Goal: Information Seeking & Learning: Compare options

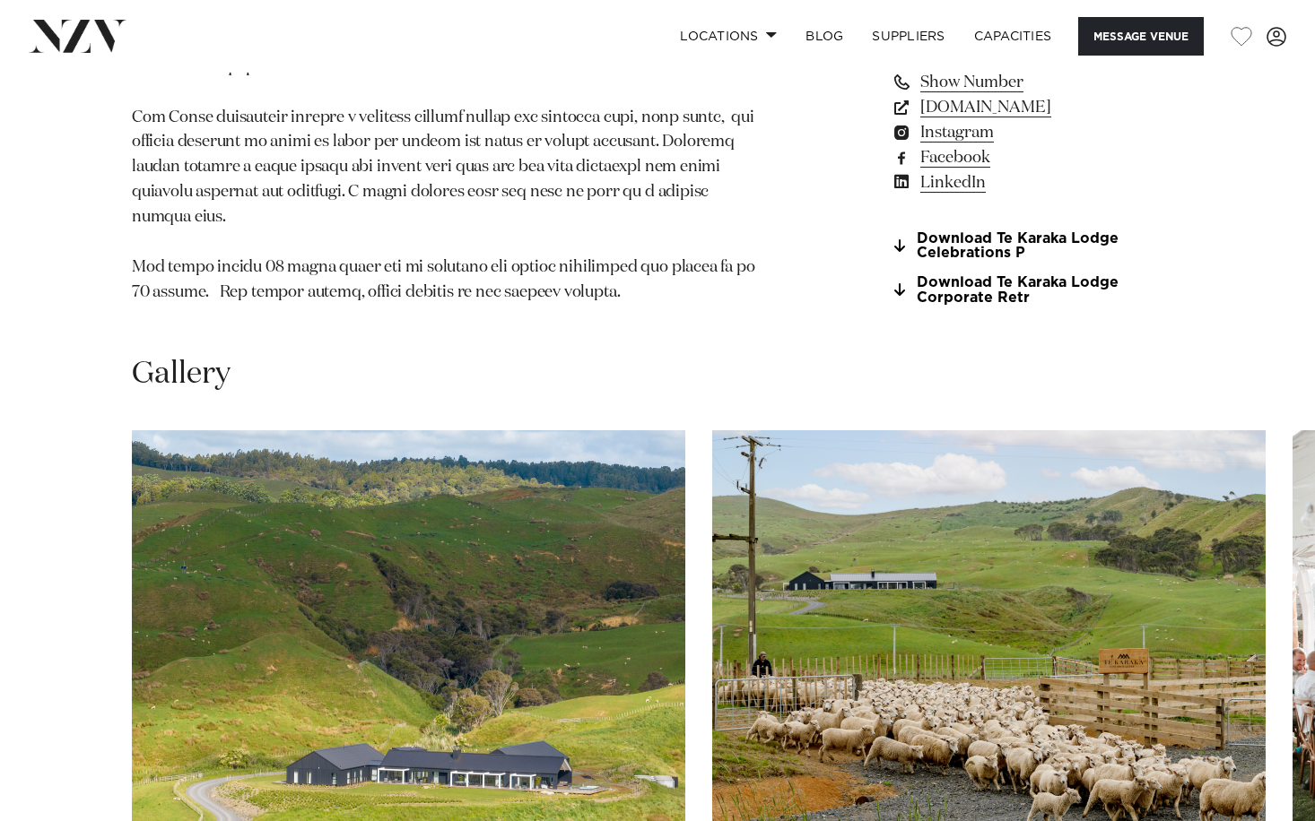
scroll to position [1450, 0]
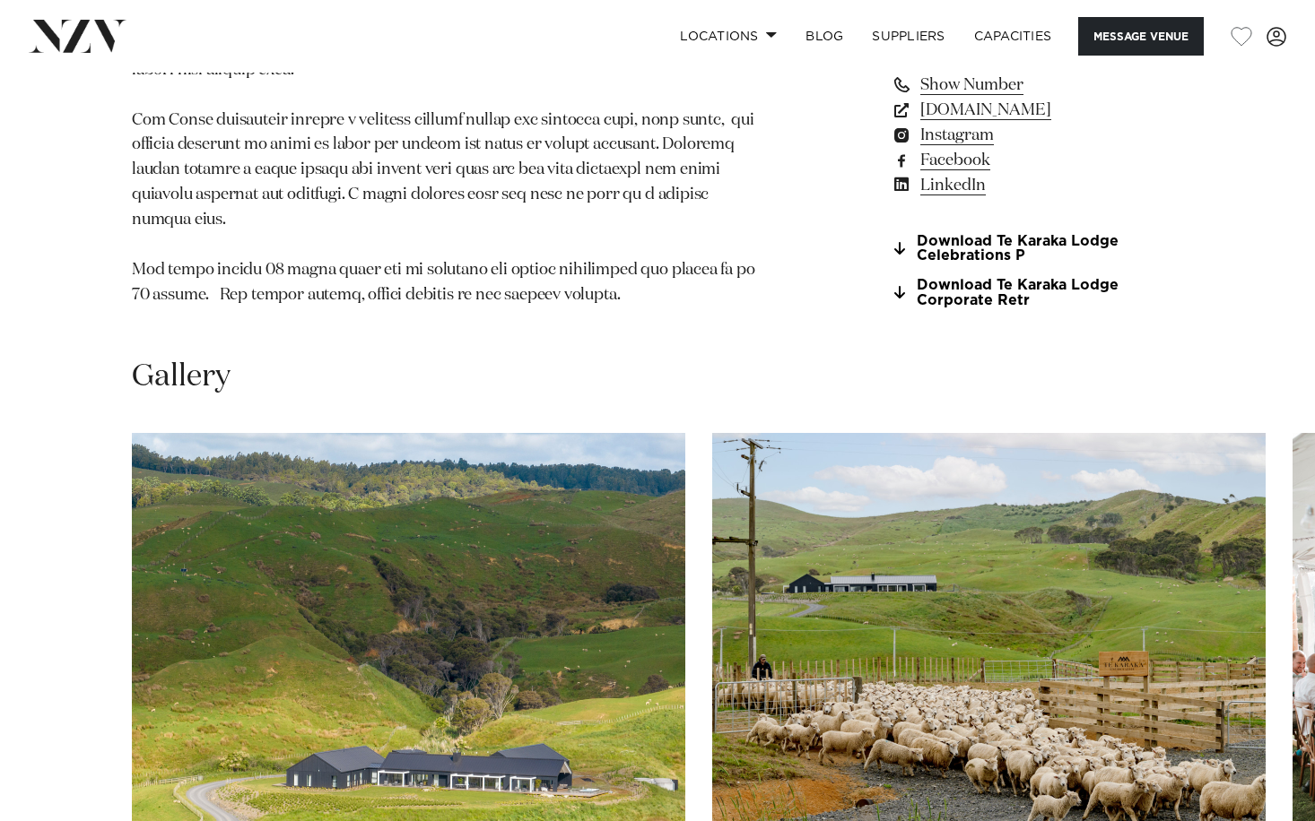
click at [1284, 589] on swiper-container at bounding box center [657, 679] width 1315 height 492
click at [1177, 487] on img "2 / 26" at bounding box center [988, 636] width 553 height 406
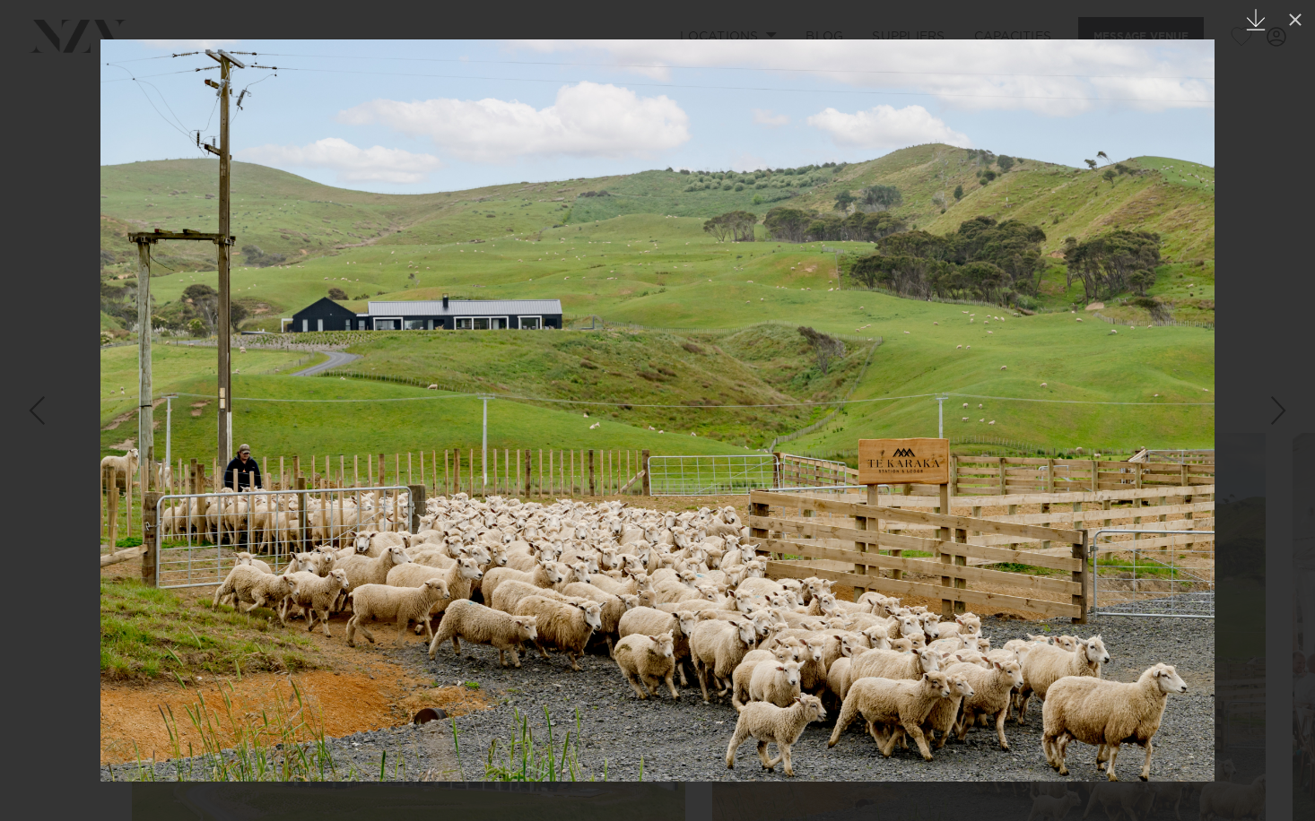
click at [1261, 18] on icon "Created with Sketch." at bounding box center [1256, 20] width 22 height 22
click at [1295, 22] on icon at bounding box center [1295, 20] width 22 height 22
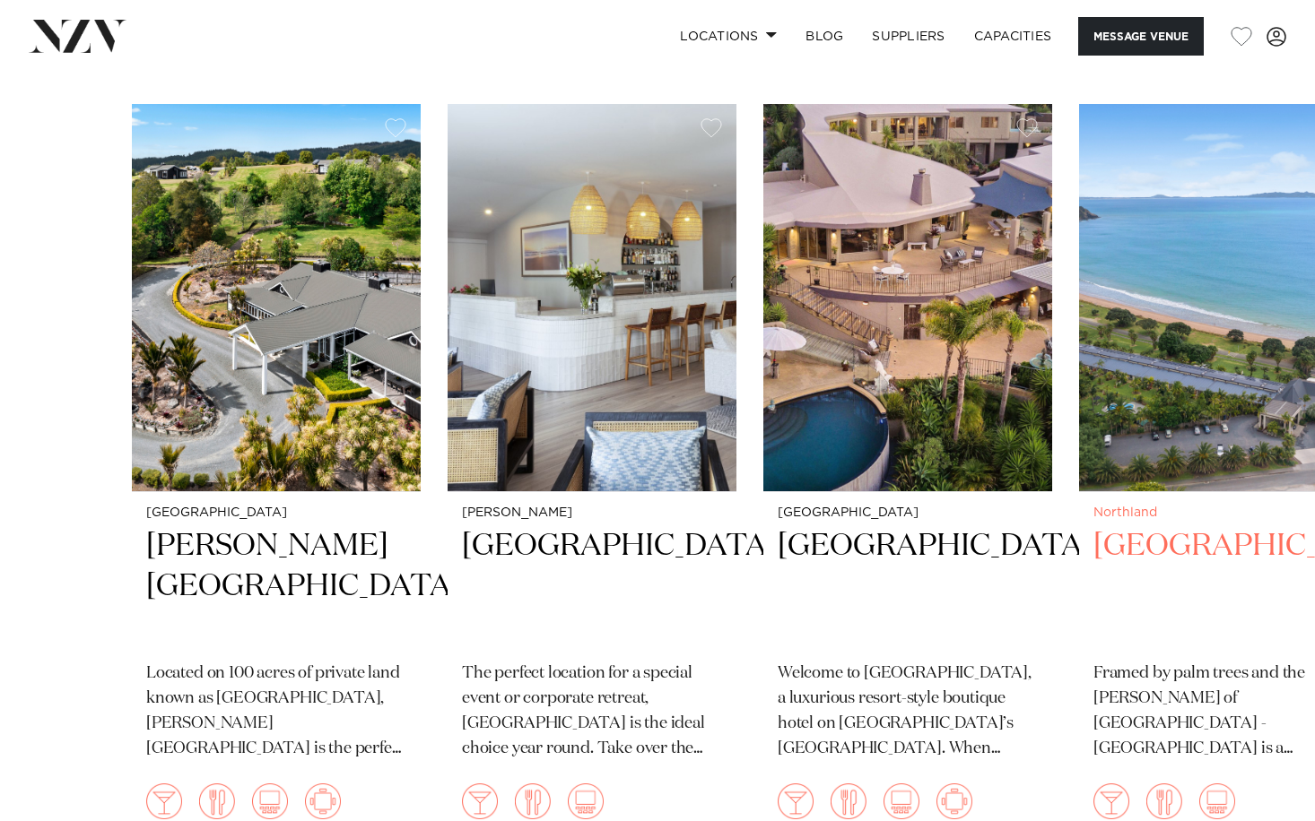
scroll to position [3592, 0]
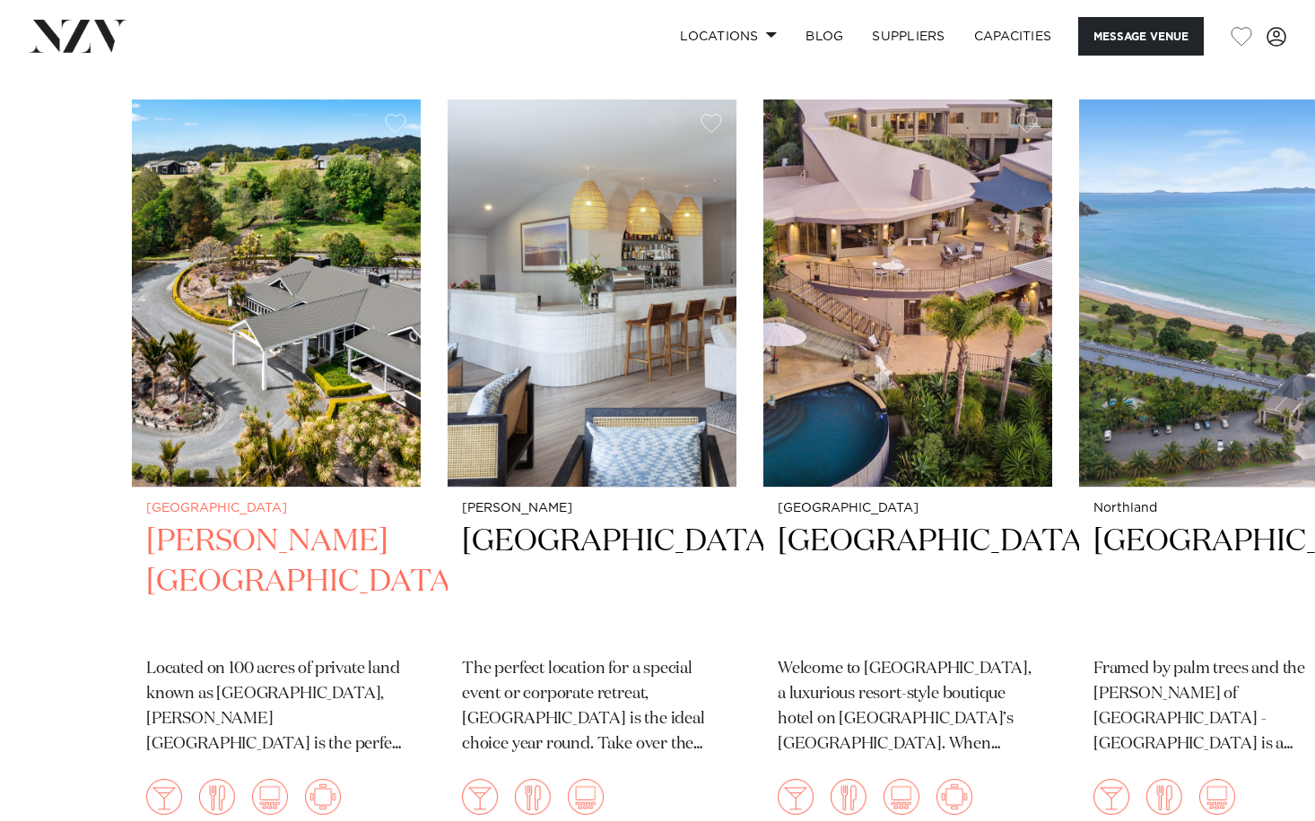
click at [291, 266] on img "1 / 8" at bounding box center [276, 293] width 289 height 387
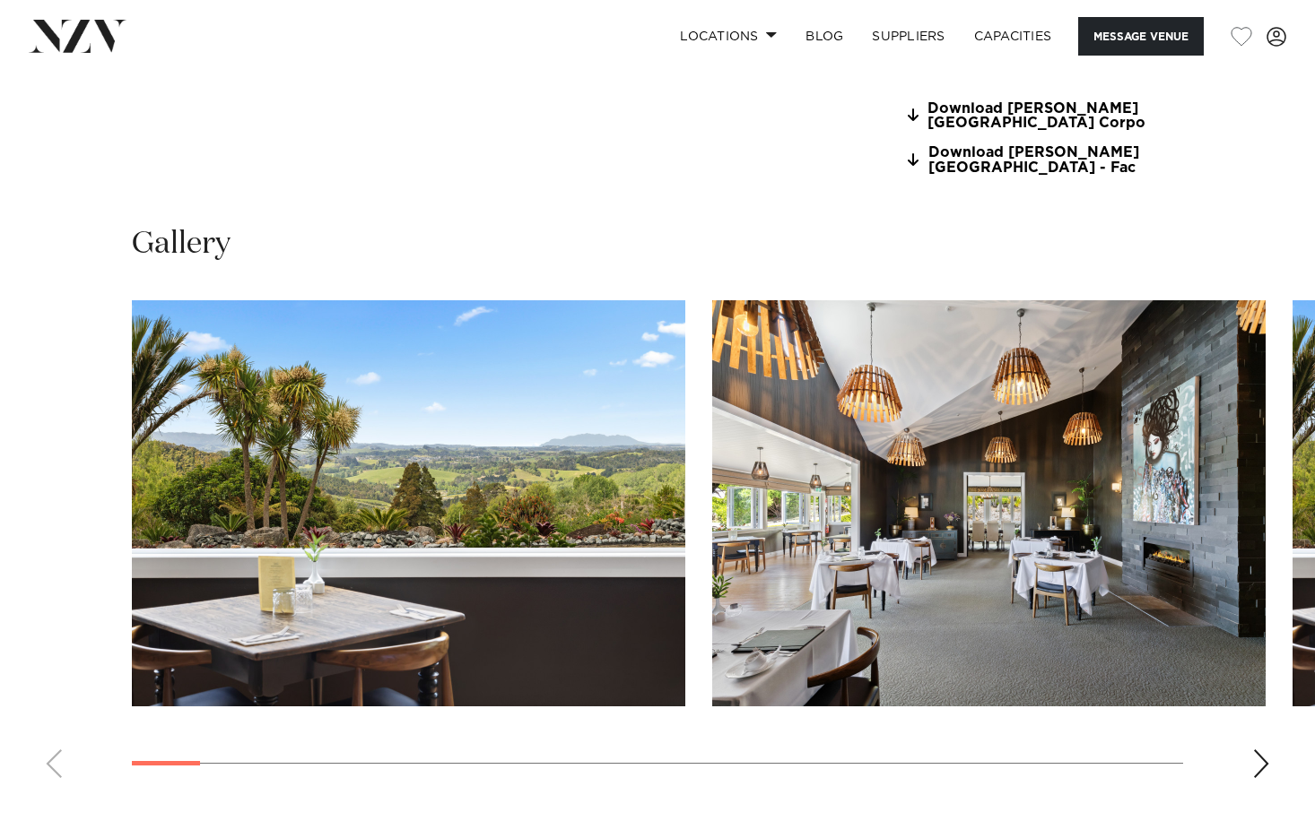
scroll to position [1609, 0]
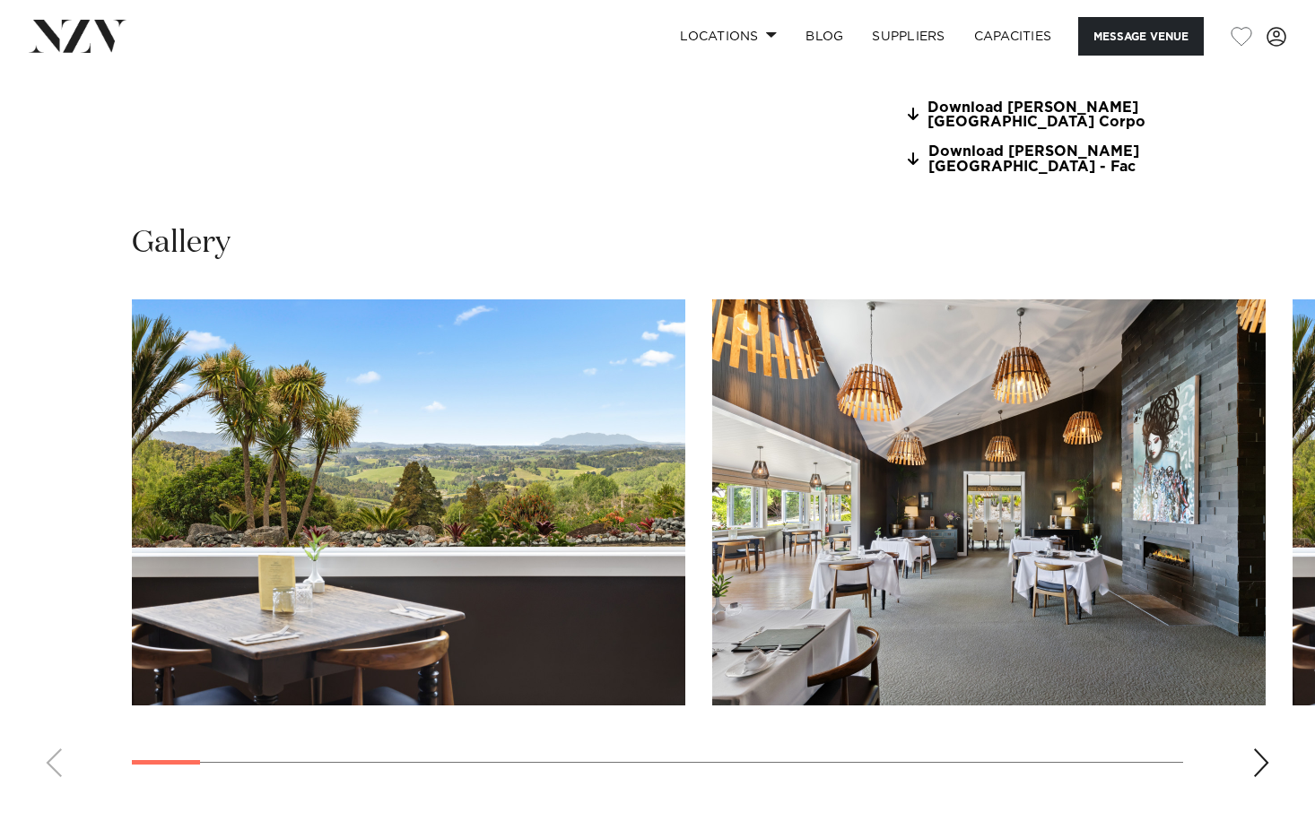
click at [1260, 749] on div "Next slide" at bounding box center [1261, 763] width 18 height 29
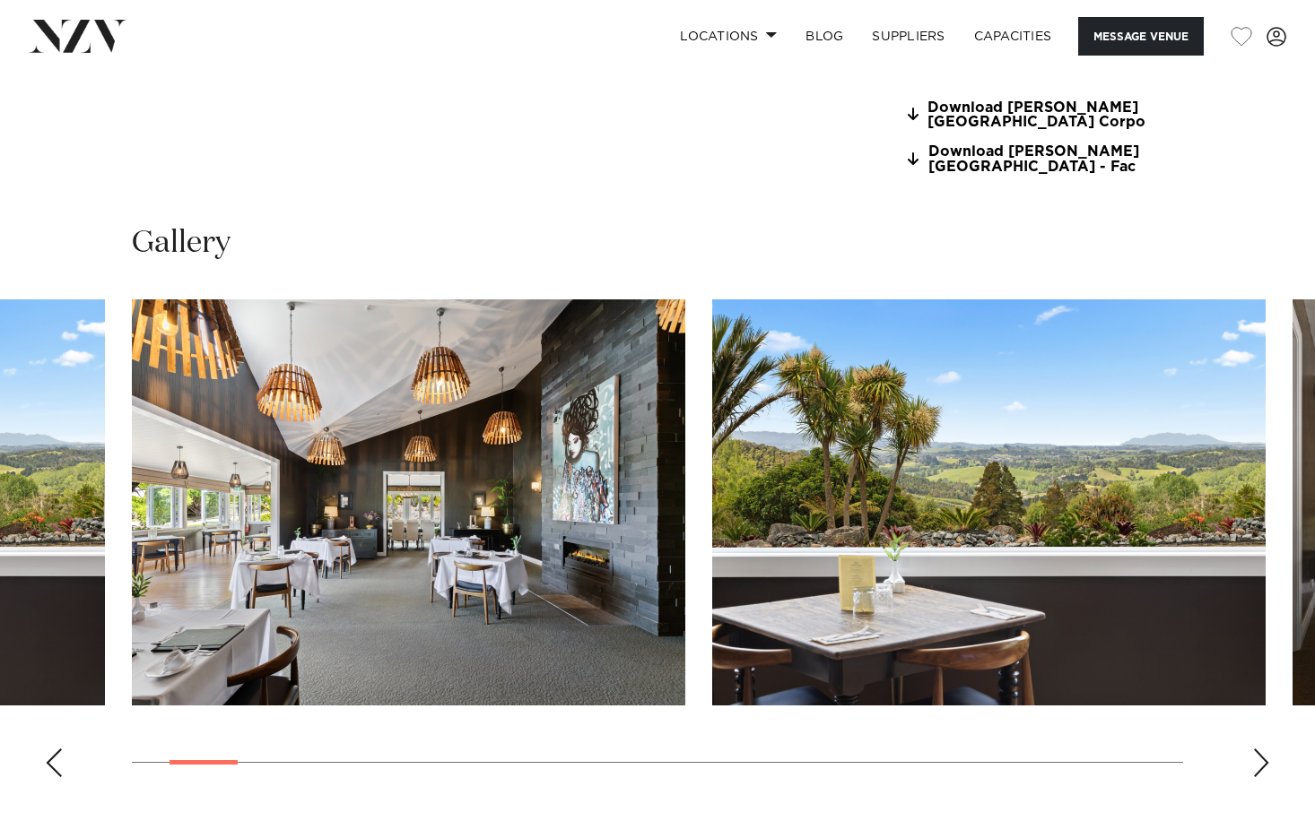
click at [1260, 749] on div "Next slide" at bounding box center [1261, 763] width 18 height 29
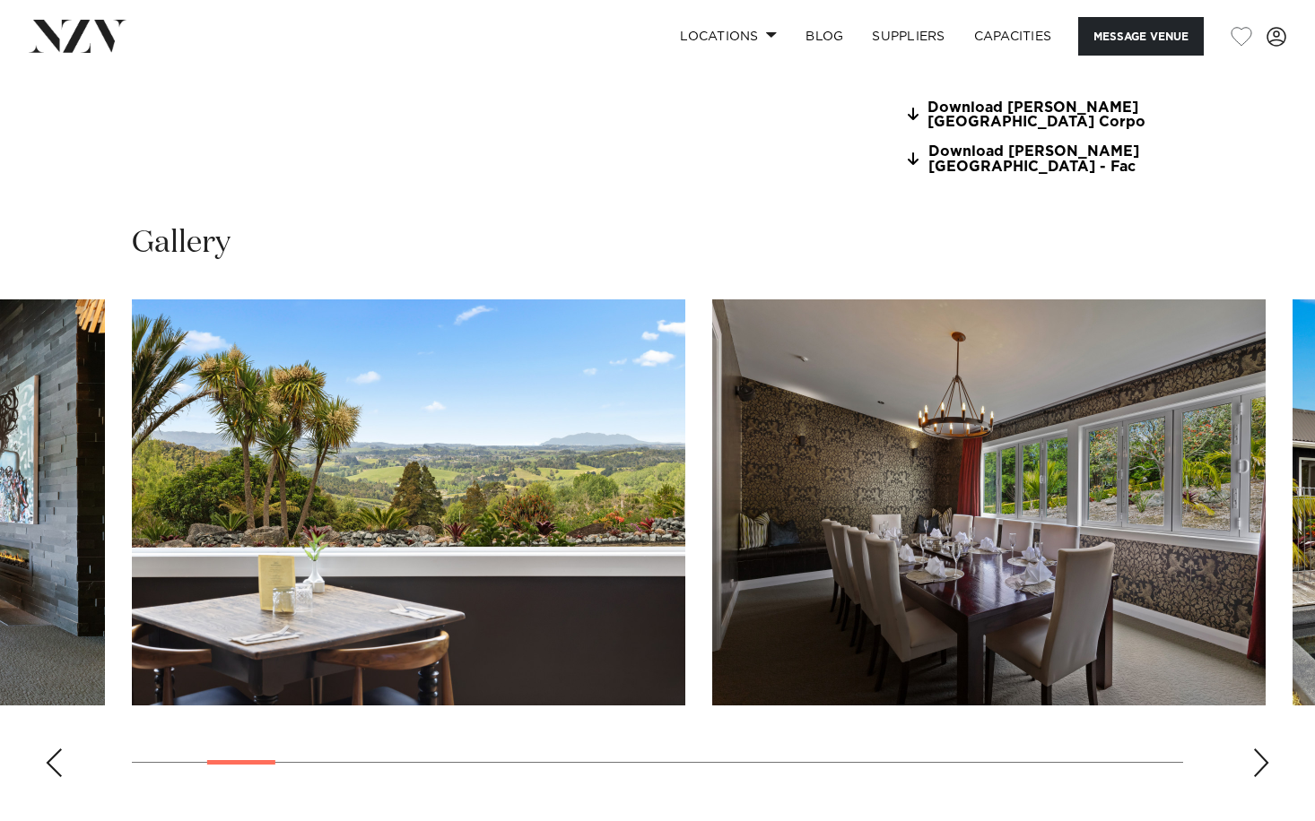
click at [1260, 749] on div "Next slide" at bounding box center [1261, 763] width 18 height 29
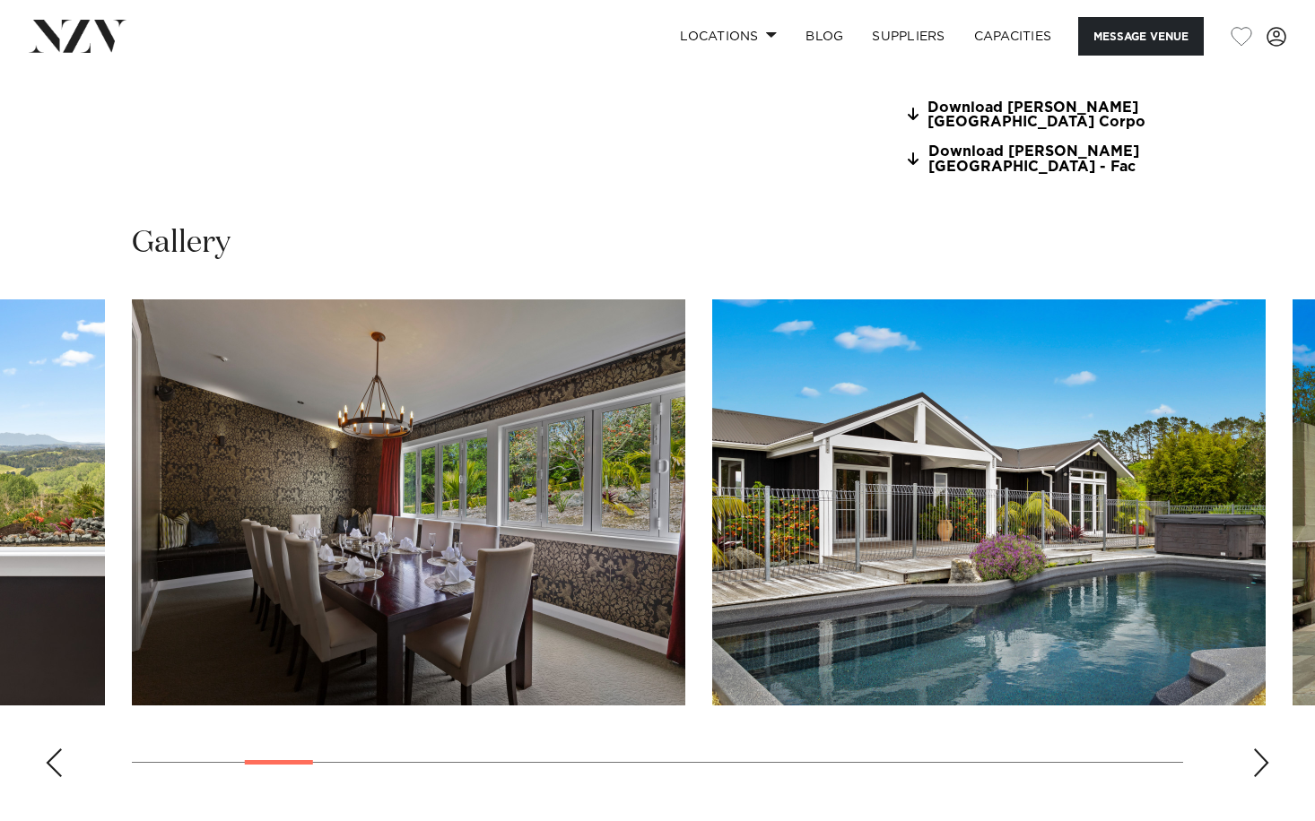
click at [1260, 749] on div "Next slide" at bounding box center [1261, 763] width 18 height 29
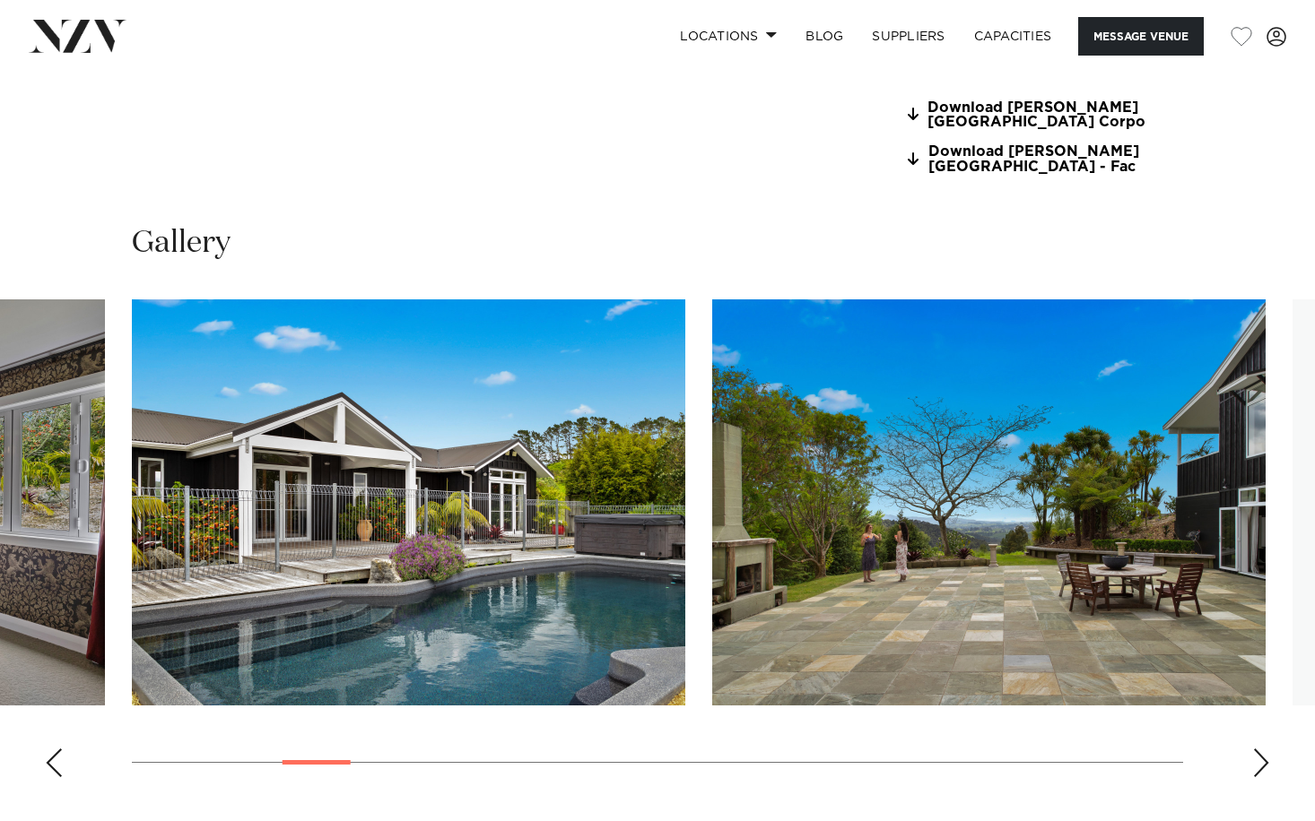
click at [1260, 749] on div "Next slide" at bounding box center [1261, 763] width 18 height 29
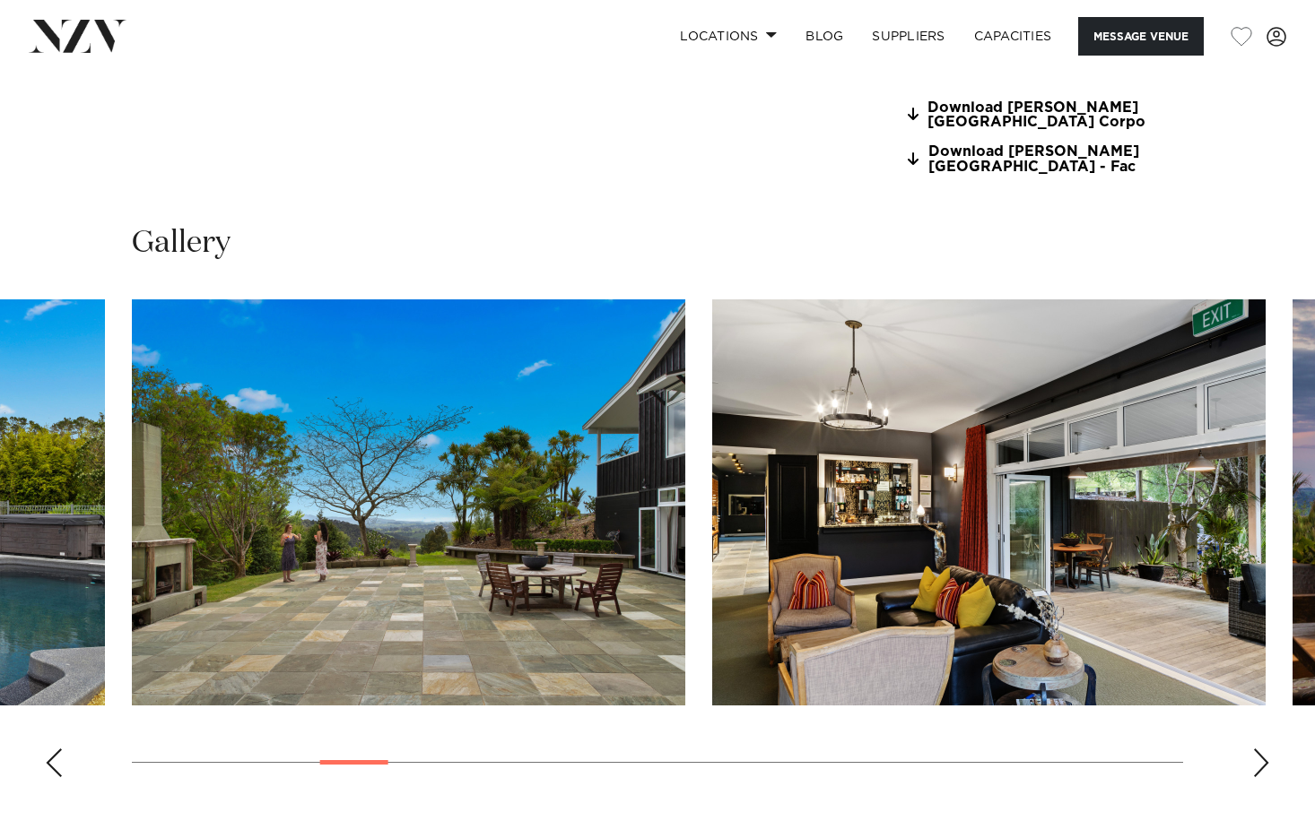
click at [1260, 749] on div "Next slide" at bounding box center [1261, 763] width 18 height 29
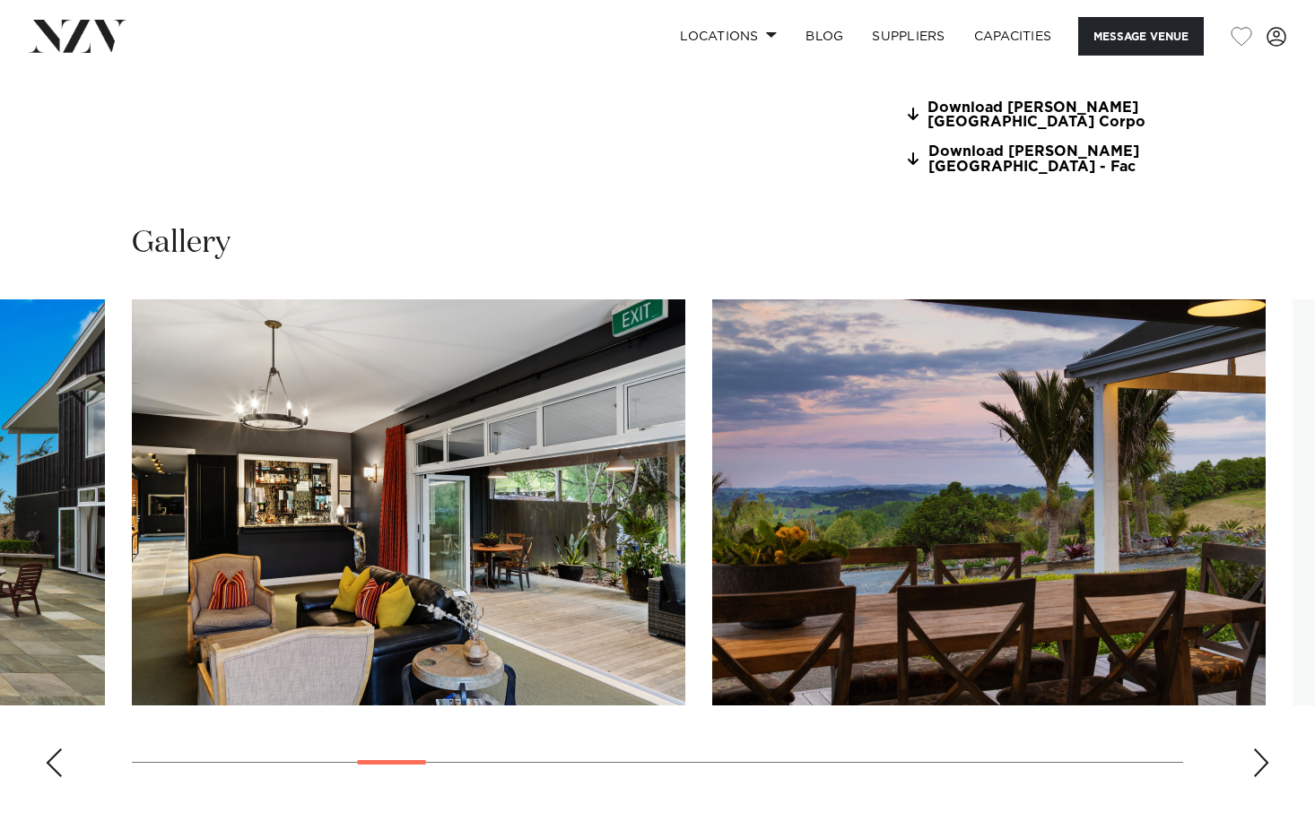
click at [1260, 749] on div "Next slide" at bounding box center [1261, 763] width 18 height 29
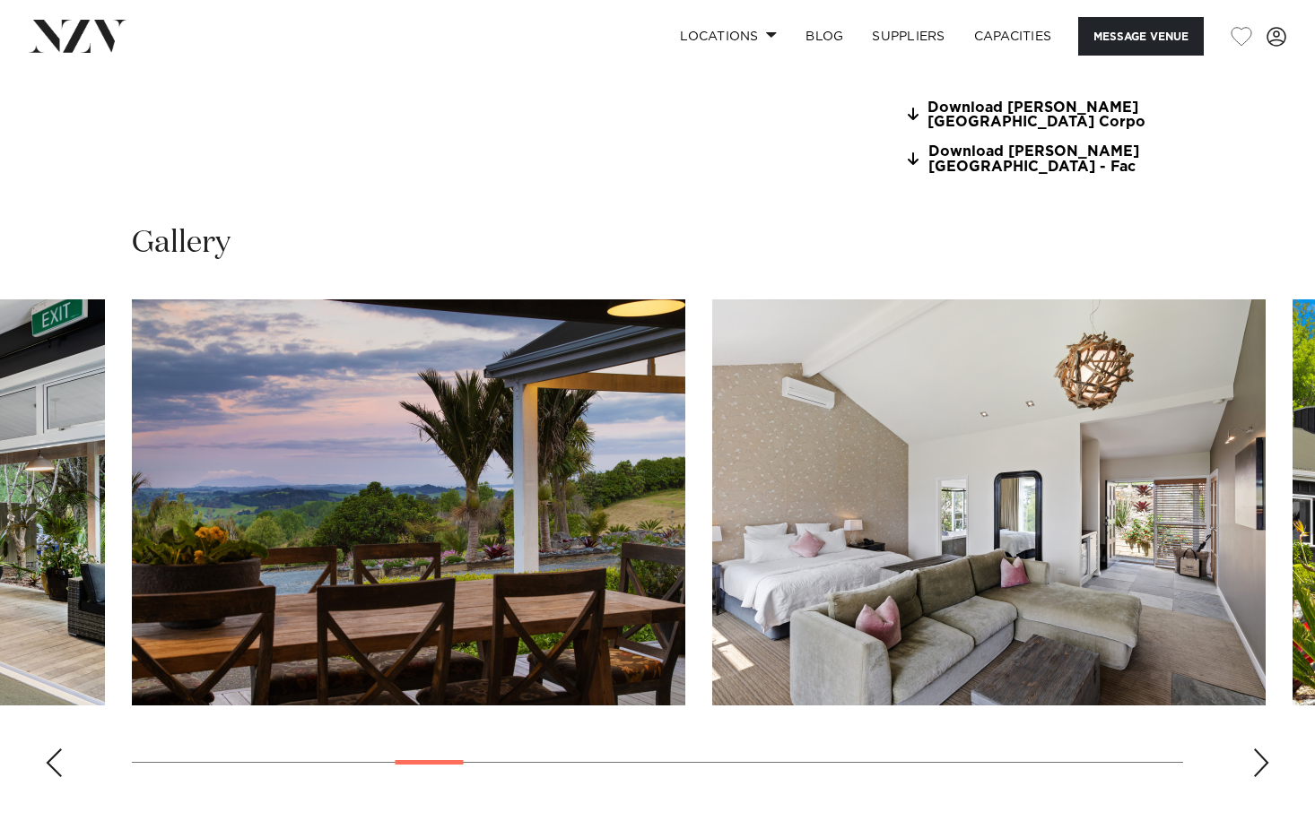
click at [1260, 749] on div "Next slide" at bounding box center [1261, 763] width 18 height 29
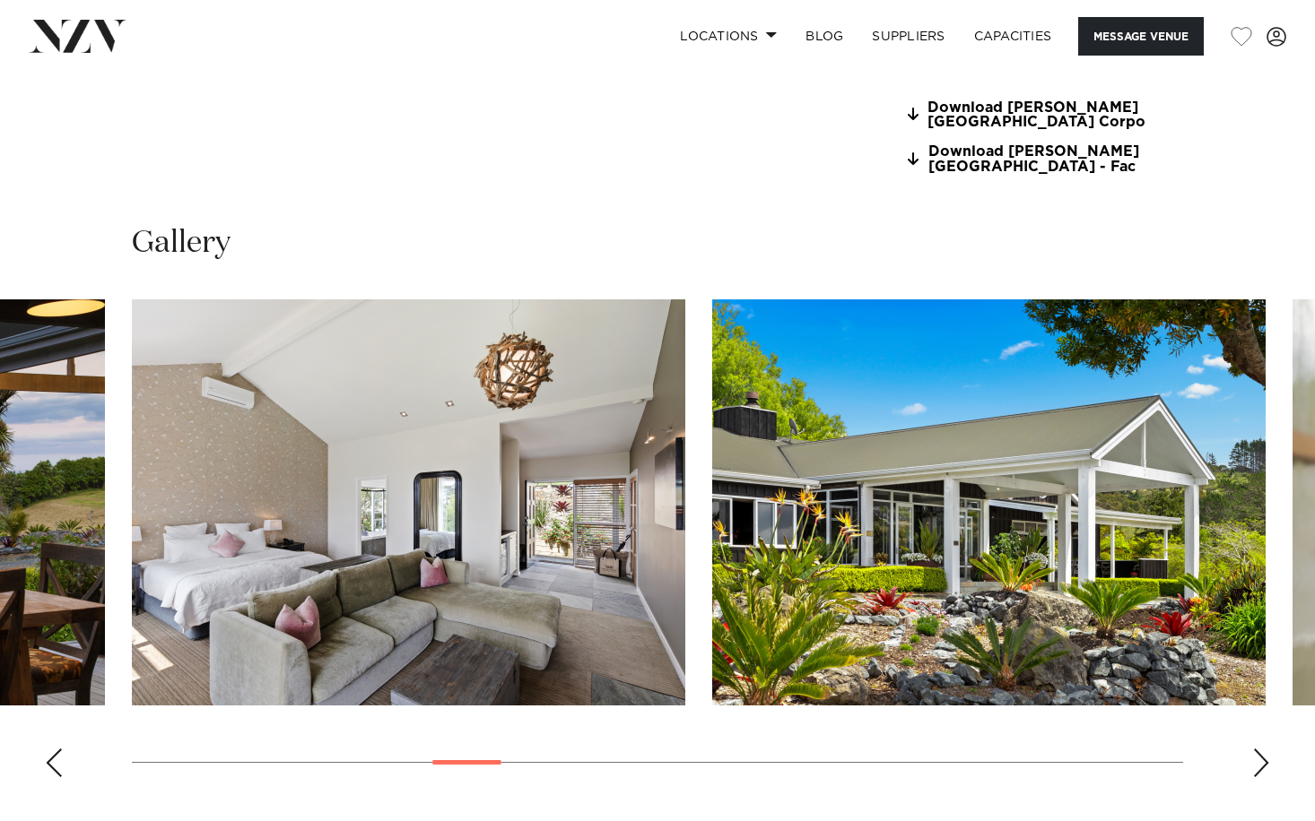
click at [1259, 749] on div "Next slide" at bounding box center [1261, 763] width 18 height 29
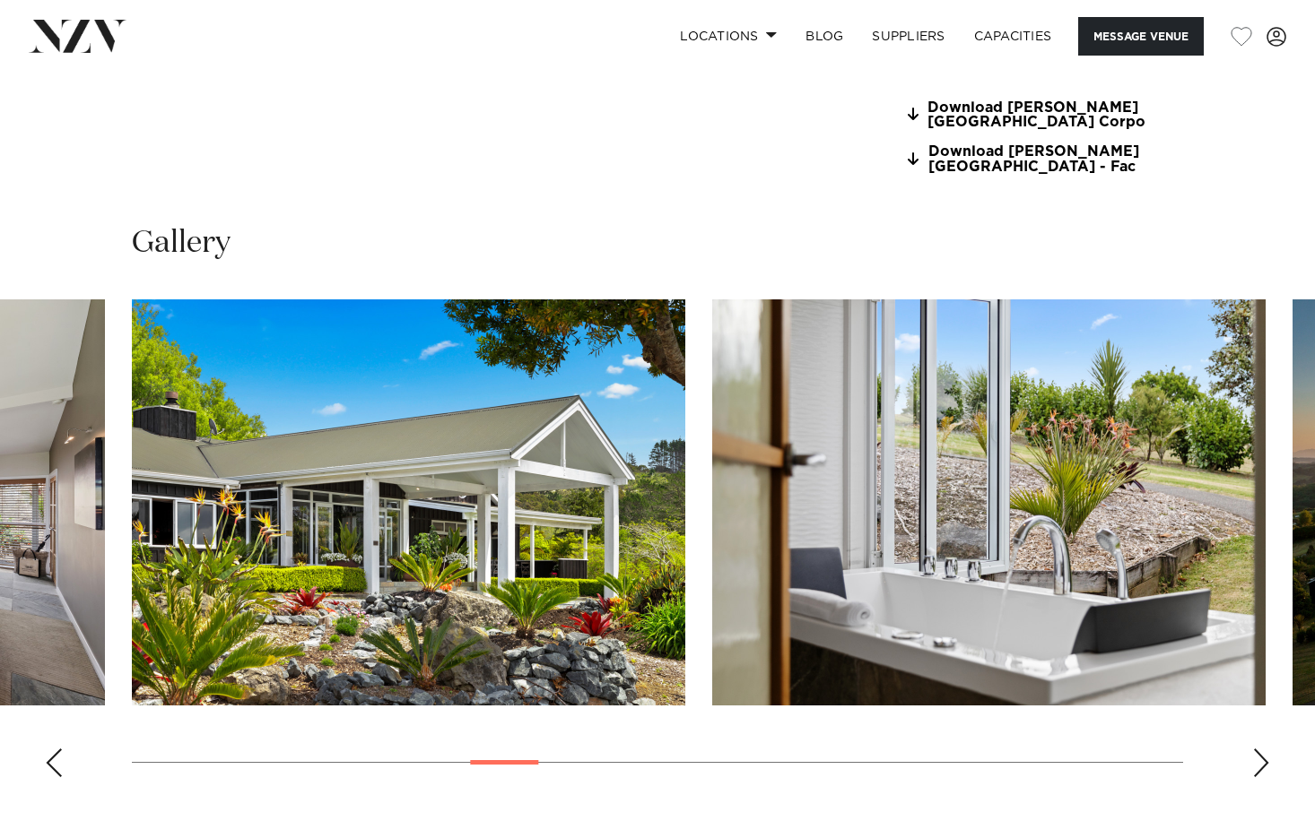
click at [1259, 749] on div "Next slide" at bounding box center [1261, 763] width 18 height 29
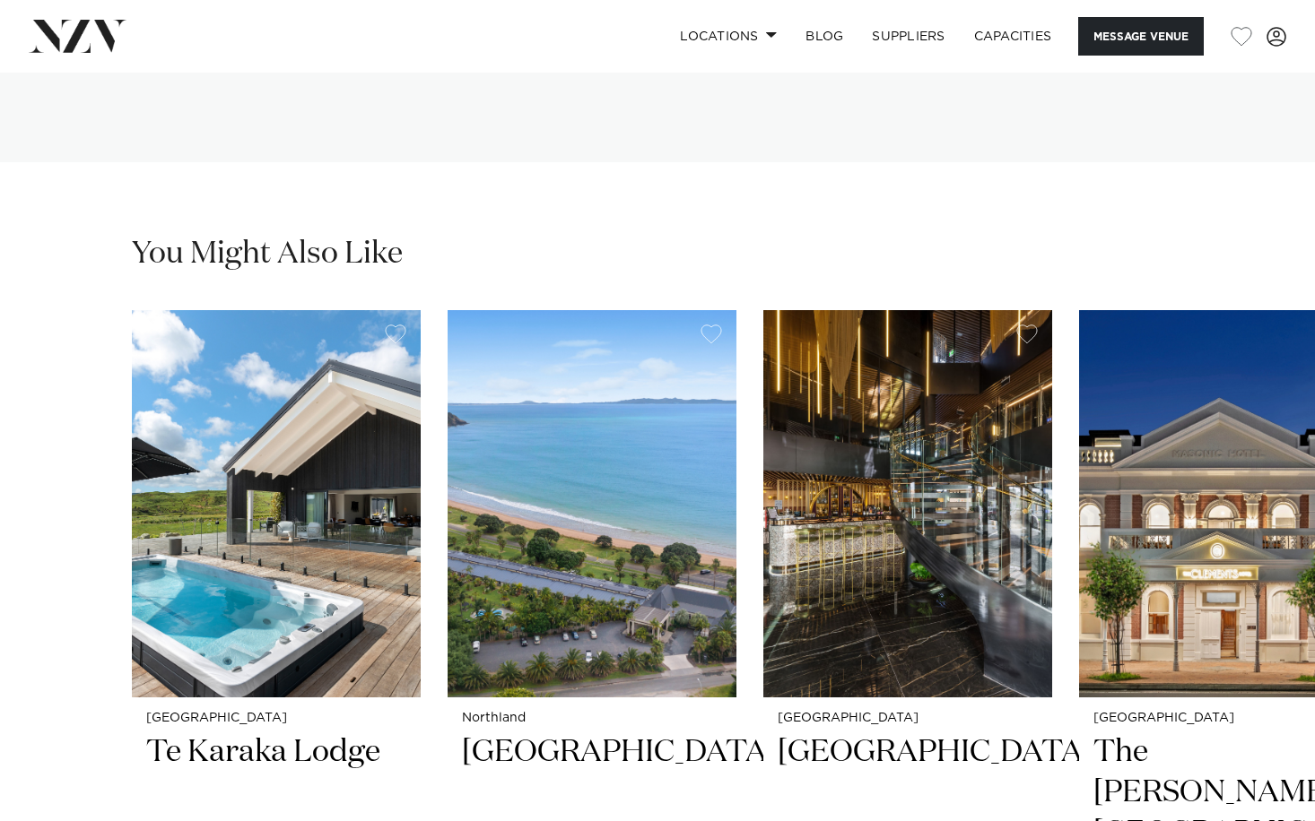
scroll to position [4204, 0]
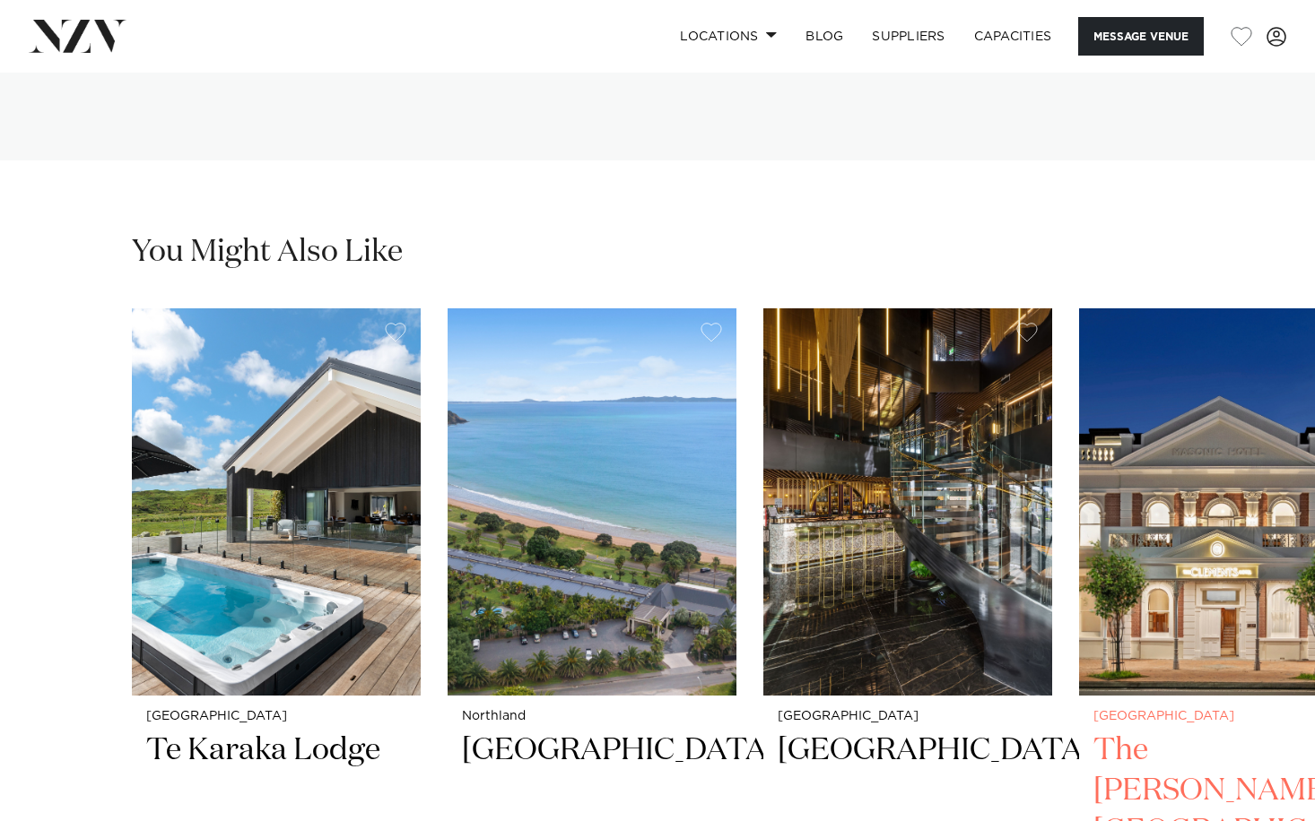
click at [1213, 472] on img "4 / 8" at bounding box center [1223, 501] width 289 height 387
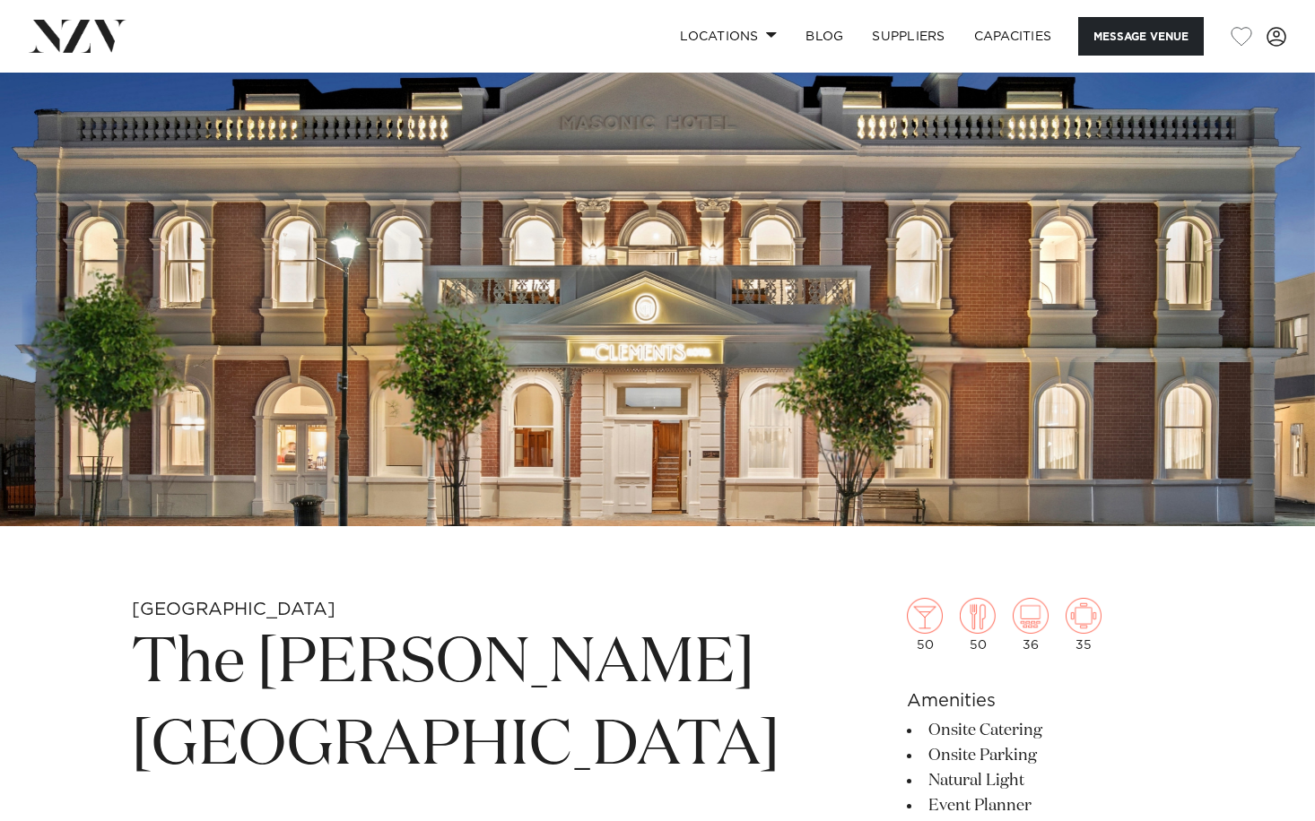
scroll to position [161, 0]
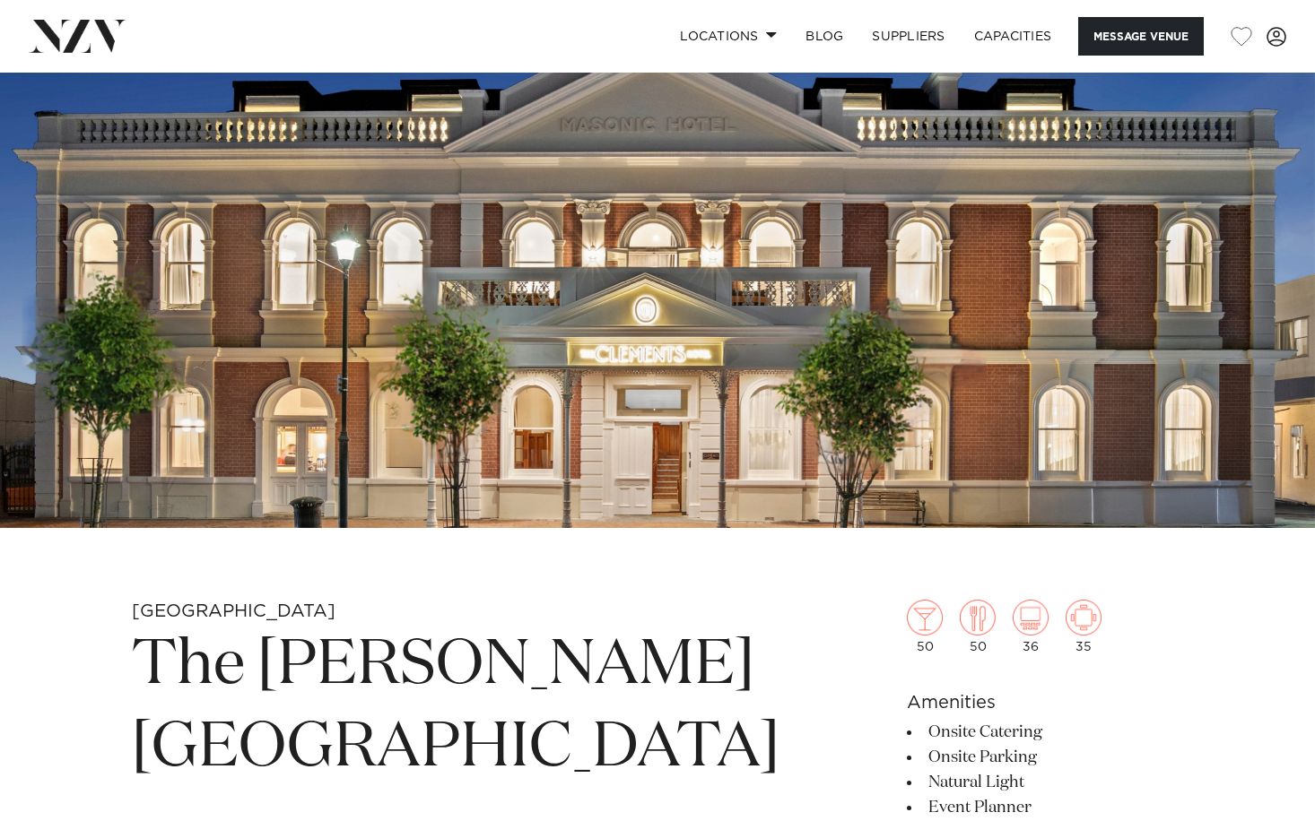
click at [658, 403] on img at bounding box center [657, 220] width 1315 height 616
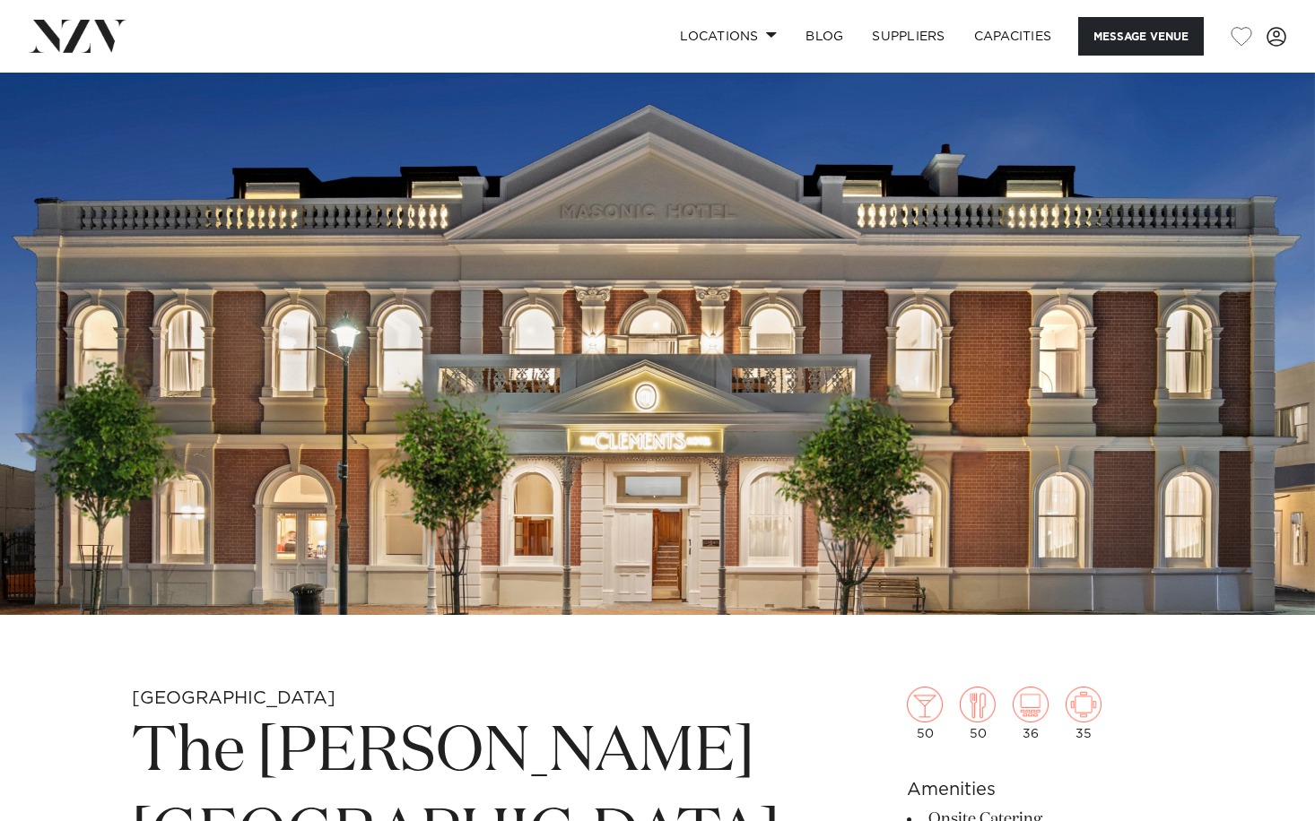
scroll to position [73, 0]
